Goal: Task Accomplishment & Management: Use online tool/utility

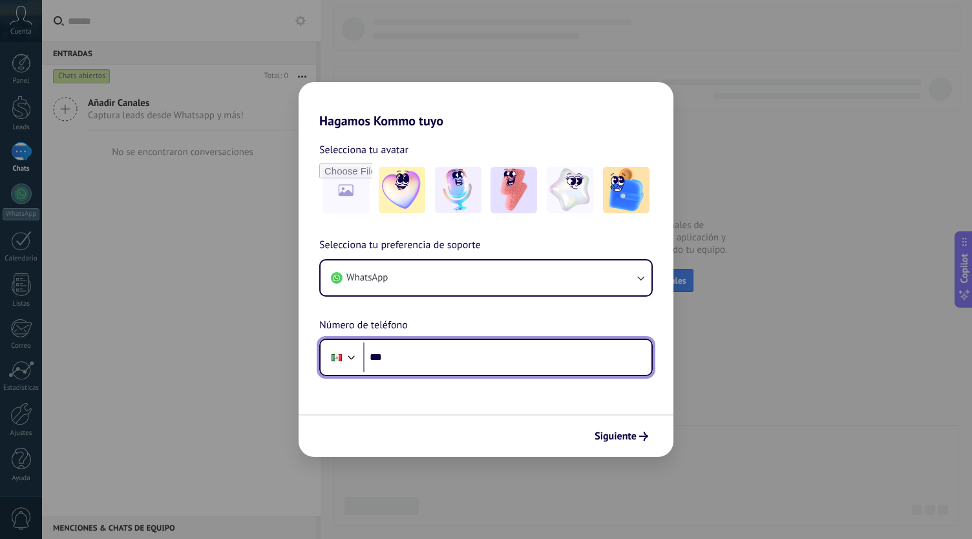
click at [433, 360] on input "***" at bounding box center [507, 357] width 288 height 30
type input "**********"
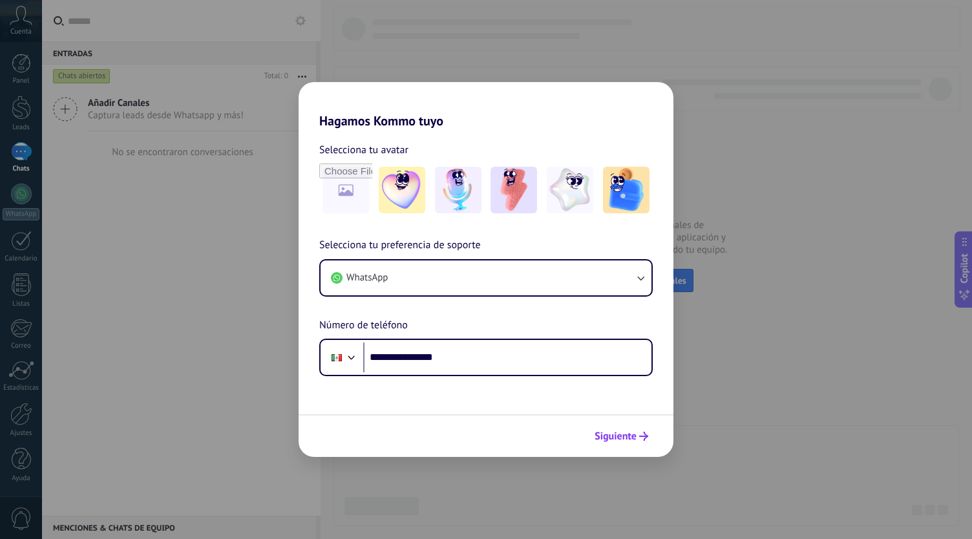
click at [632, 441] on span "Siguiente" at bounding box center [615, 436] width 42 height 9
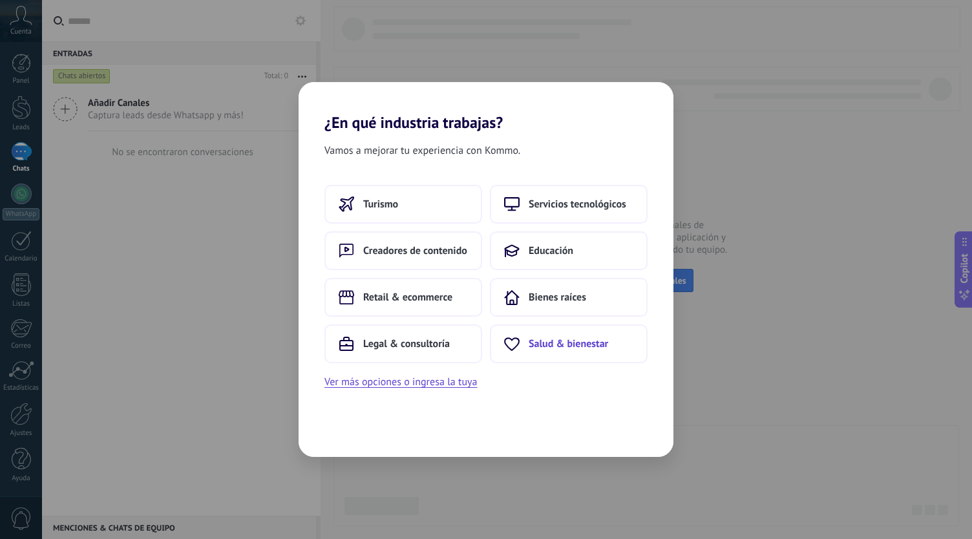
click at [541, 343] on span "Salud & bienestar" at bounding box center [567, 343] width 79 height 13
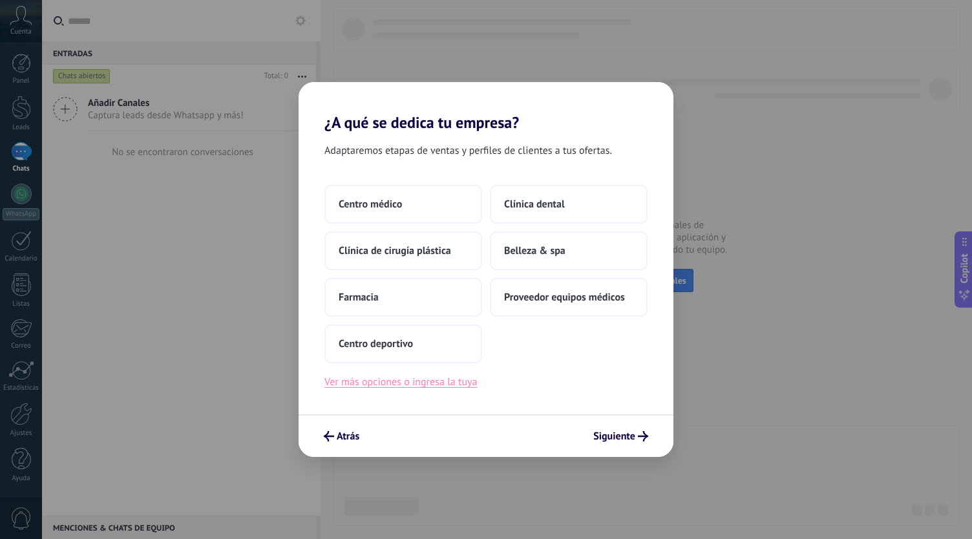
click at [432, 386] on button "Ver más opciones o ingresa la tuya" at bounding box center [400, 381] width 152 height 17
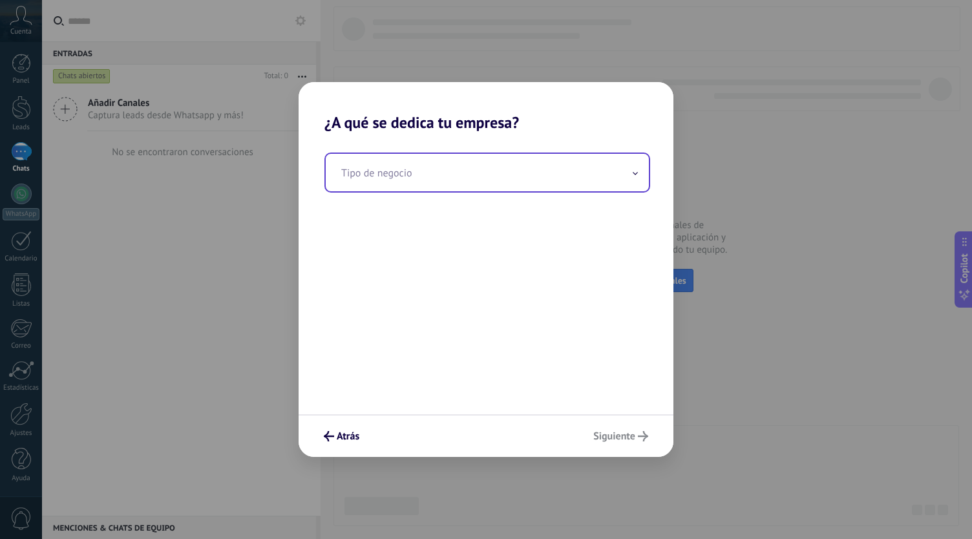
click at [428, 185] on input "text" at bounding box center [487, 172] width 323 height 37
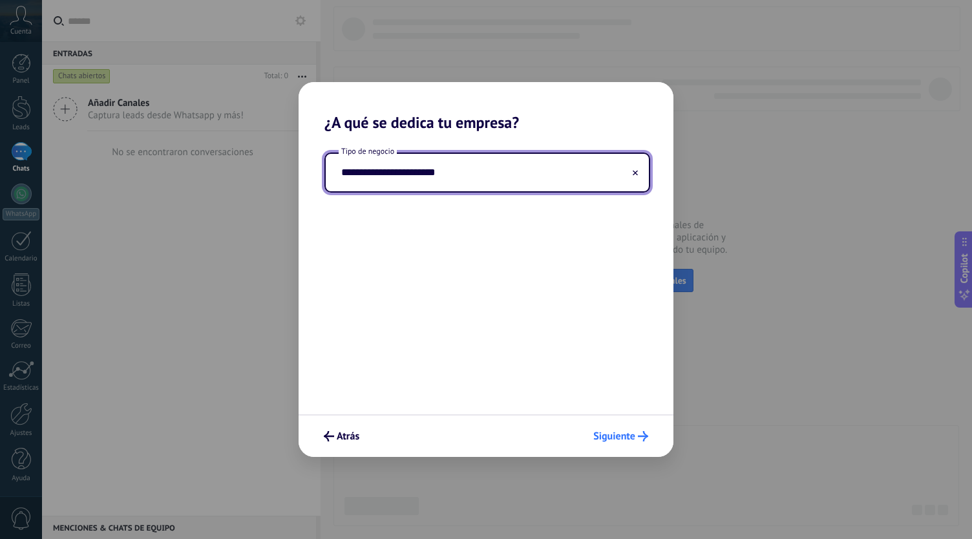
type input "**********"
click at [609, 440] on span "Siguiente" at bounding box center [614, 436] width 42 height 9
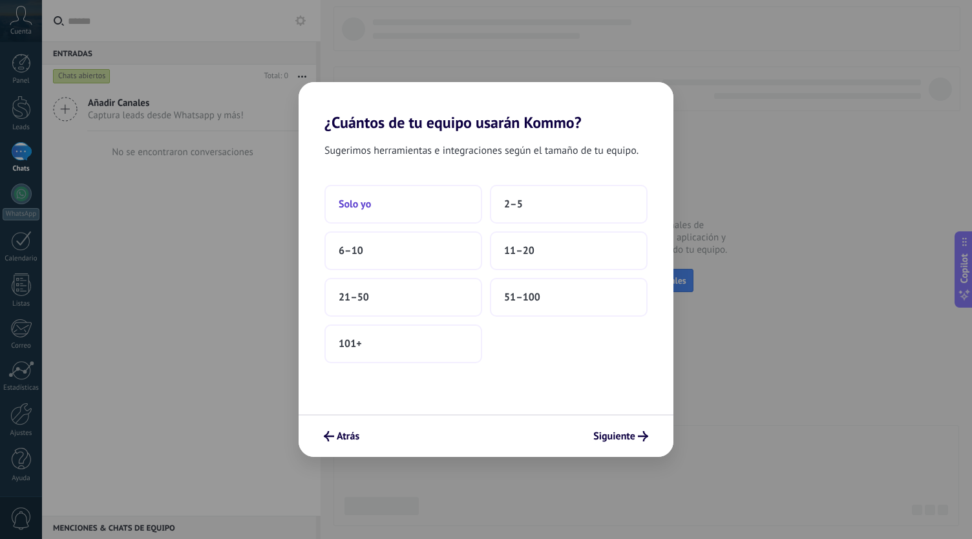
click at [402, 203] on button "Solo yo" at bounding box center [403, 204] width 158 height 39
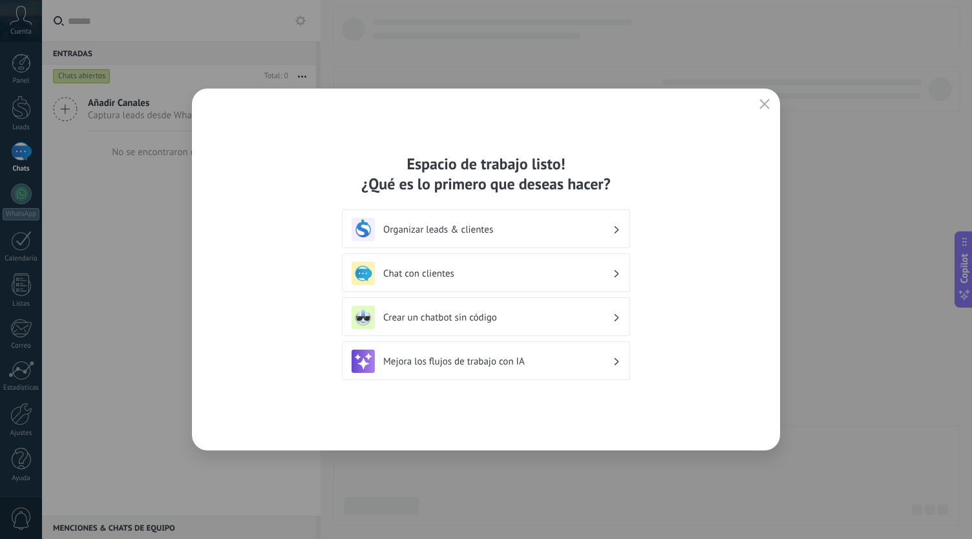
click at [548, 238] on div "Organizar leads & clientes" at bounding box center [485, 229] width 269 height 23
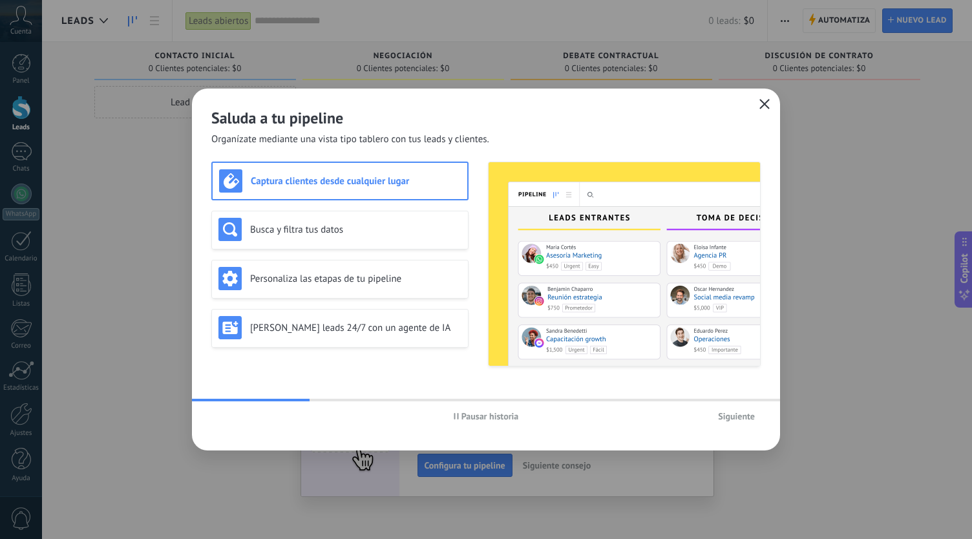
click at [769, 106] on icon "button" at bounding box center [764, 104] width 10 height 10
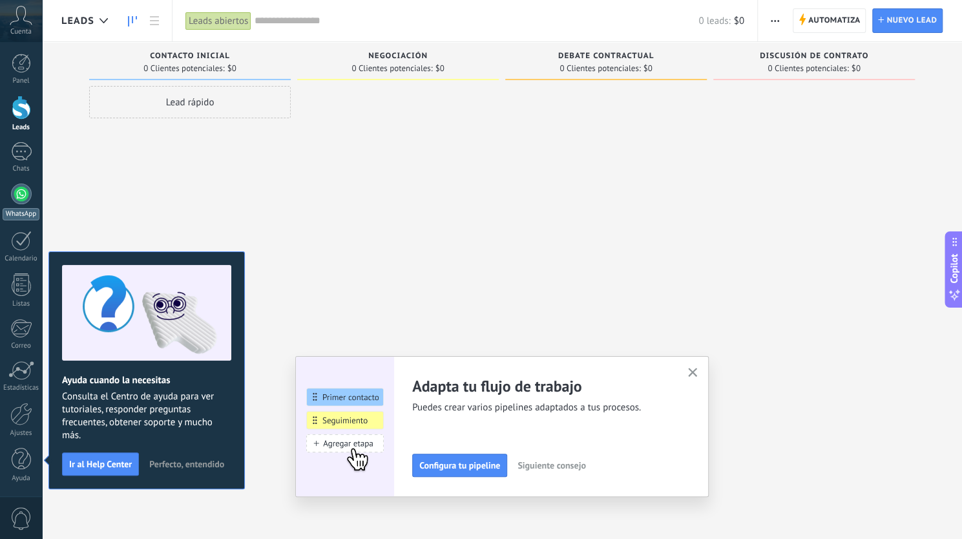
click at [24, 192] on div at bounding box center [21, 193] width 21 height 21
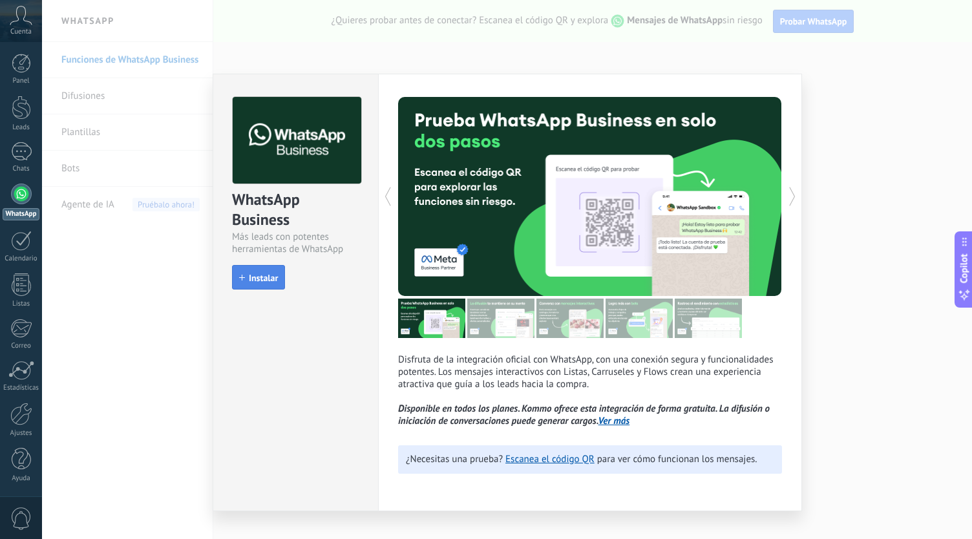
click at [256, 280] on span "Instalar" at bounding box center [263, 277] width 29 height 9
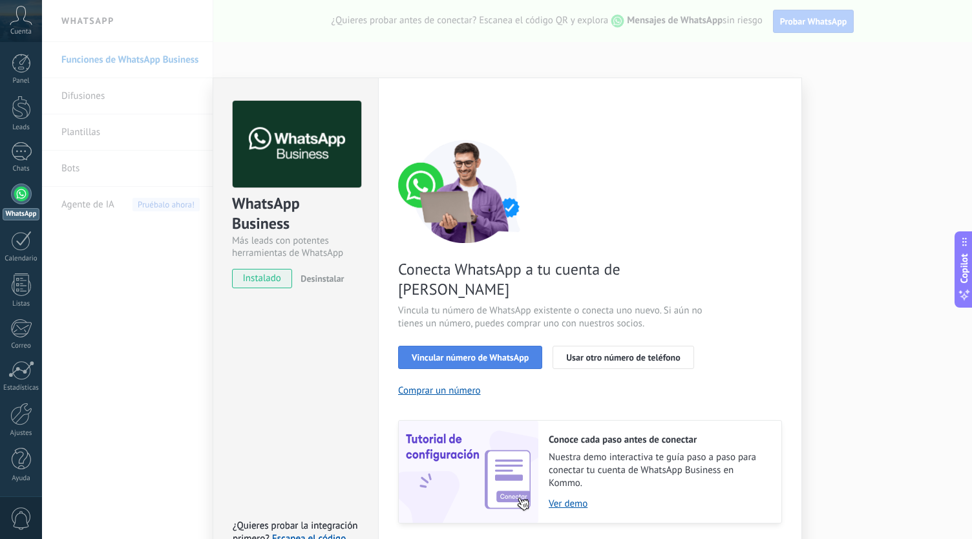
click at [510, 353] on span "Vincular número de WhatsApp" at bounding box center [470, 357] width 117 height 9
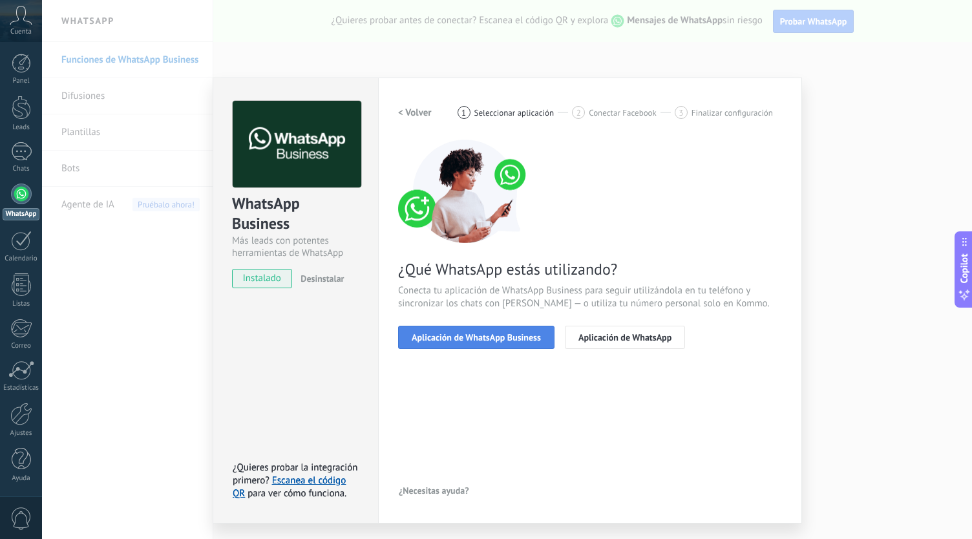
click at [540, 338] on span "Aplicación de WhatsApp Business" at bounding box center [476, 337] width 129 height 9
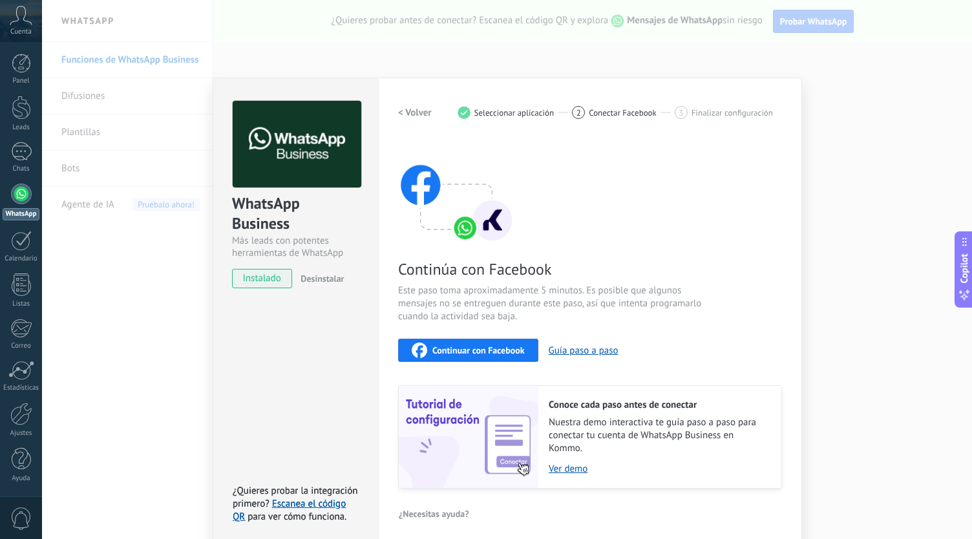
click at [474, 350] on span "Continuar con Facebook" at bounding box center [478, 350] width 92 height 9
click at [492, 353] on span "Continuar con Facebook" at bounding box center [478, 350] width 92 height 9
